Goal: Information Seeking & Learning: Find contact information

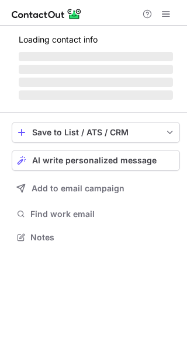
scroll to position [226, 187]
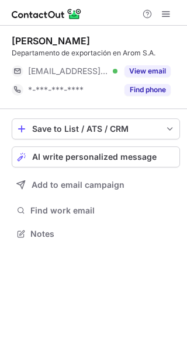
click at [151, 59] on div "Consuelo López Departamento de exportación en Arom S.A. ***@arom.es Verified Vi…" at bounding box center [96, 67] width 168 height 64
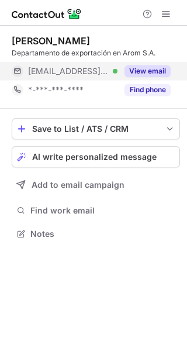
click at [150, 70] on button "View email" at bounding box center [147, 71] width 46 height 12
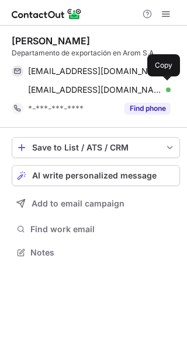
scroll to position [244, 187]
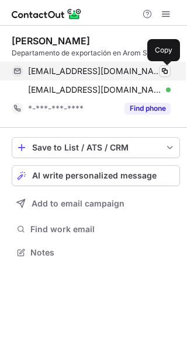
click at [167, 71] on span at bounding box center [164, 70] width 9 height 9
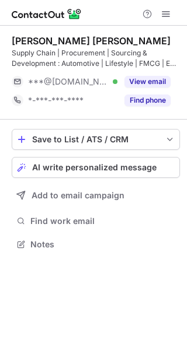
scroll to position [236, 187]
